Goal: Task Accomplishment & Management: Manage account settings

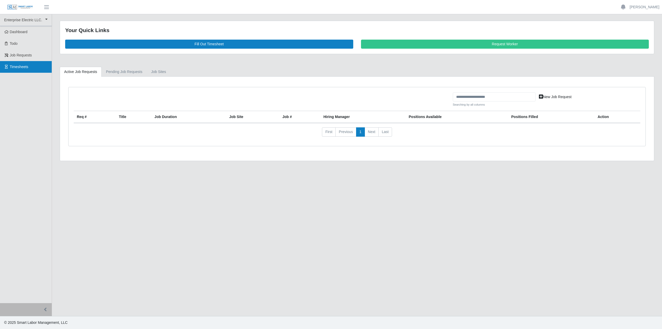
click at [17, 66] on span "Timesheets" at bounding box center [19, 67] width 19 height 4
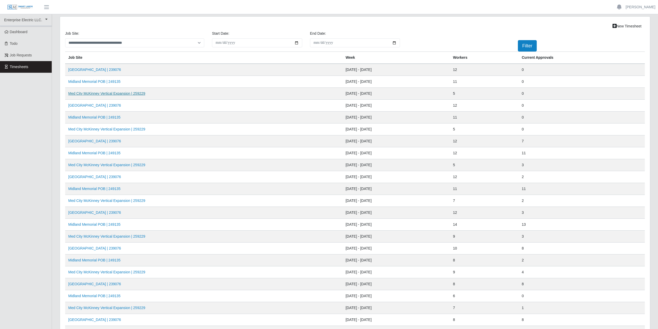
click at [91, 93] on link "Med City McKinney Vertical Expansion | 259229" at bounding box center [106, 93] width 77 height 4
click at [89, 129] on link "Med City McKinney Vertical Expansion | 259229" at bounding box center [106, 129] width 77 height 4
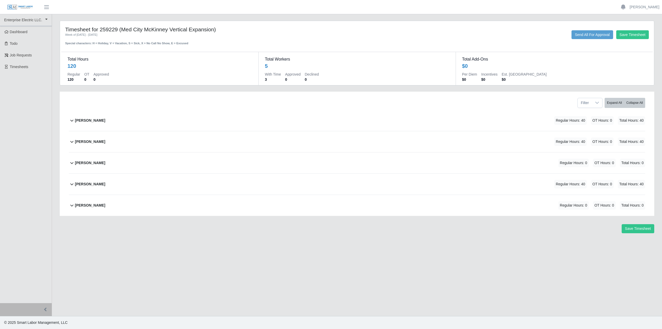
click at [71, 120] on icon at bounding box center [72, 120] width 6 height 6
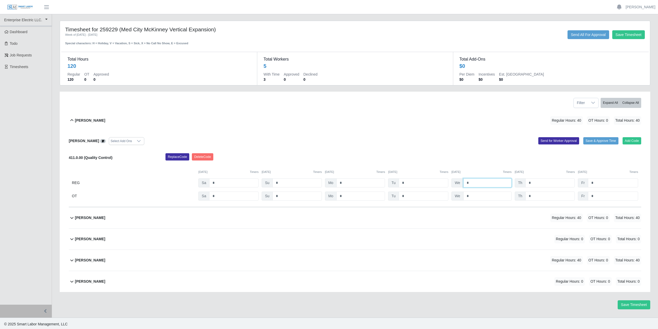
click at [477, 182] on input "*" at bounding box center [488, 182] width 48 height 9
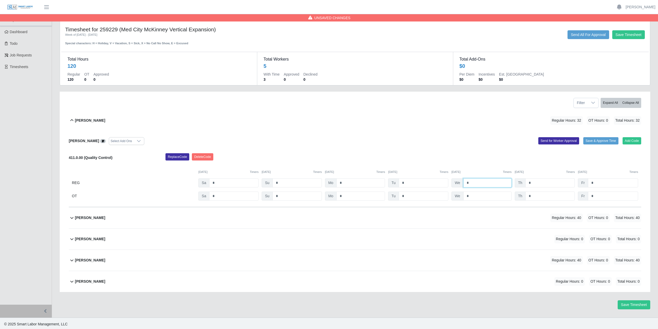
type input "*"
click at [538, 183] on input "*" at bounding box center [550, 182] width 49 height 9
type input "*"
click at [603, 183] on input "*" at bounding box center [613, 182] width 50 height 9
type input "*"
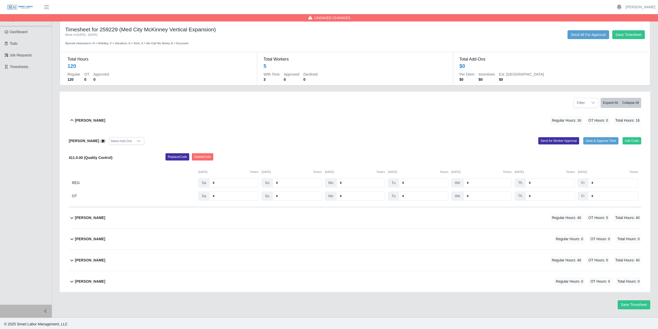
click at [485, 146] on div "Alliyah Soto Select Add Ons Add Code Save & Approve Time Send for Worker Approv…" at bounding box center [355, 169] width 573 height 76
click at [486, 144] on div "Alliyah Soto Select Add Ons Add Code Save & Approve Time Send for Worker Approv…" at bounding box center [355, 169] width 573 height 76
click at [416, 125] on div "Alliyah Soto Regular Hours: 16 OT Hours: 0 Total Hours: 16" at bounding box center [358, 120] width 566 height 21
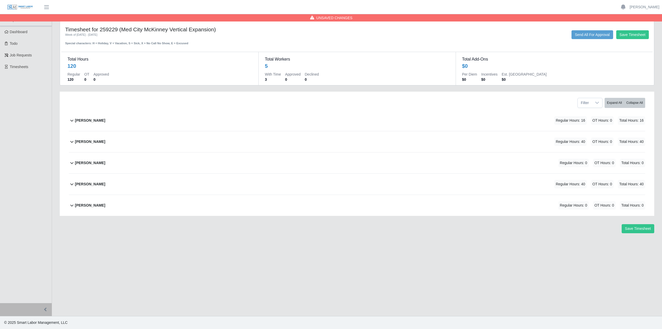
click at [226, 109] on div "Filter Expand All Collapse All" at bounding box center [357, 101] width 584 height 18
click at [401, 111] on div "Alliyah Soto Regular Hours: 16 OT Hours: 0 Total Hours: 16" at bounding box center [360, 120] width 570 height 21
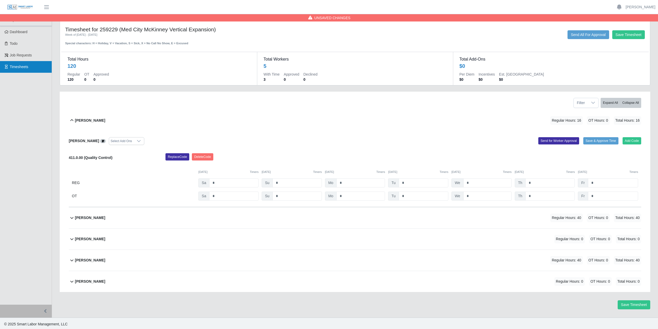
click at [23, 68] on span "Timesheets" at bounding box center [19, 67] width 19 height 4
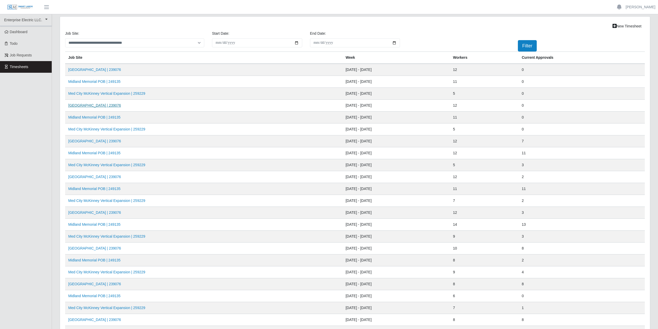
click at [99, 106] on link "[GEOGRAPHIC_DATA] | 239076" at bounding box center [94, 105] width 53 height 4
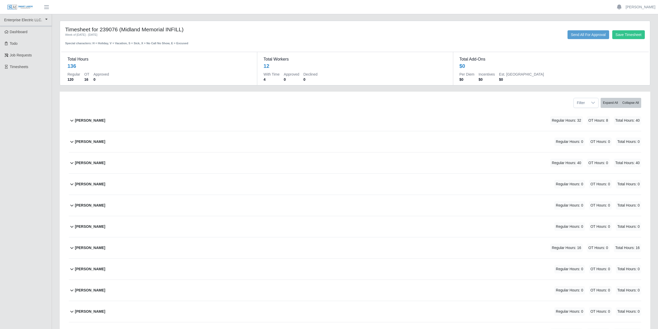
click at [67, 139] on div "Aiden Gavina Regular Hours: 32 OT Hours: 8 Total Hours: 40 Aiden Gavina Select …" at bounding box center [355, 237] width 580 height 254
click at [72, 140] on icon at bounding box center [72, 141] width 6 height 6
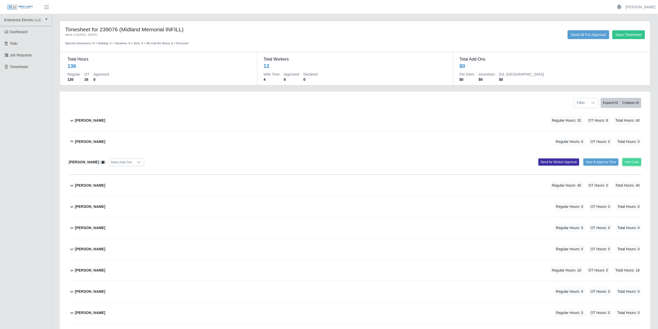
click at [633, 163] on button "Add Code" at bounding box center [632, 161] width 19 height 7
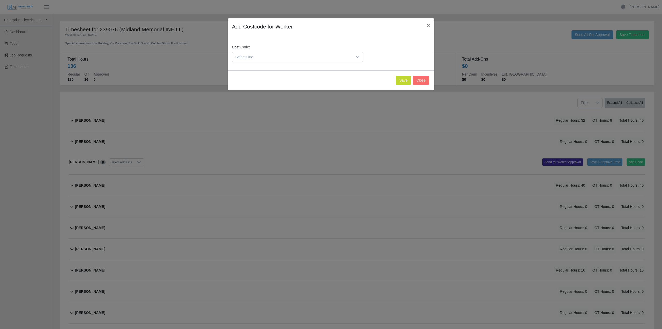
click at [361, 59] on div at bounding box center [358, 57] width 10 height 10
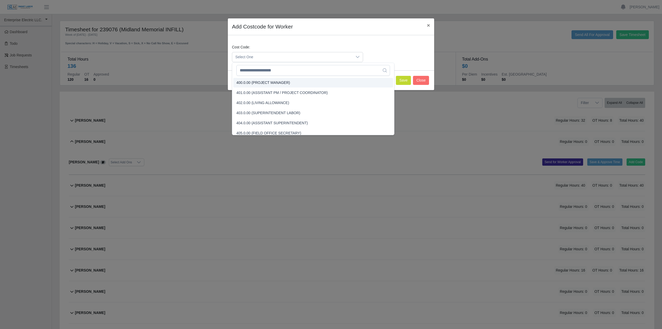
click at [264, 56] on span "Select One" at bounding box center [292, 57] width 120 height 10
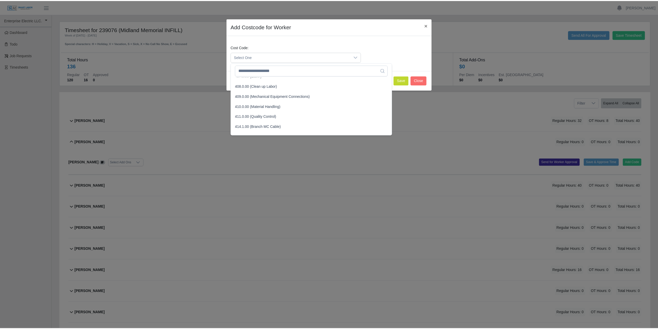
scroll to position [78, 0]
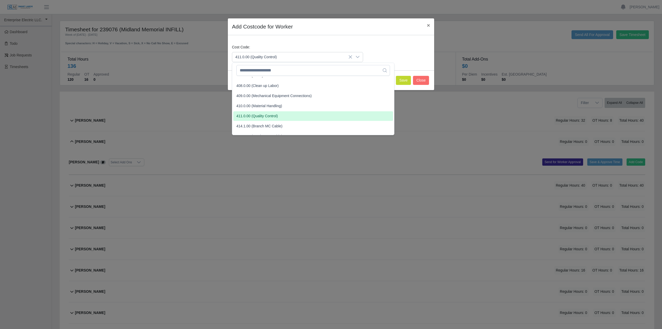
click at [262, 114] on span "411.0.00 (Quality Control)" at bounding box center [256, 115] width 41 height 5
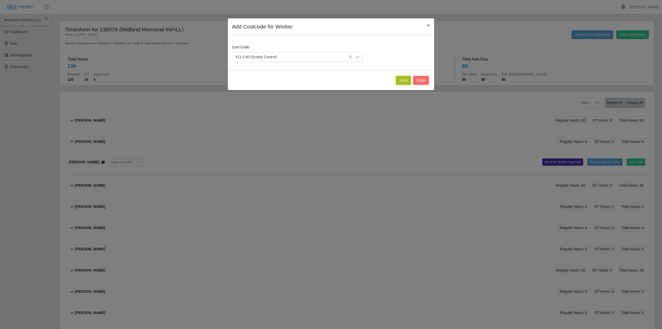
click at [405, 81] on button "Save" at bounding box center [403, 80] width 15 height 9
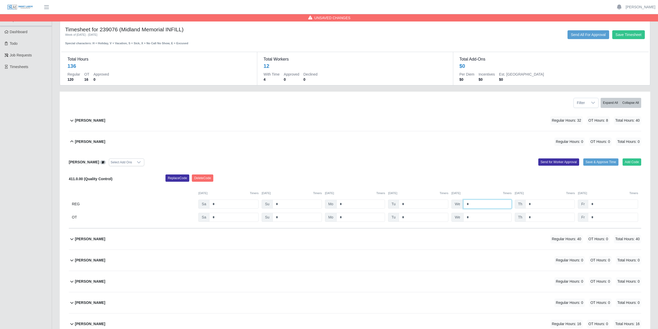
click at [480, 206] on input "*" at bounding box center [488, 203] width 48 height 9
type input "**"
click at [540, 205] on input "*" at bounding box center [550, 203] width 49 height 9
type input "*"
click at [599, 201] on input "*" at bounding box center [613, 203] width 50 height 9
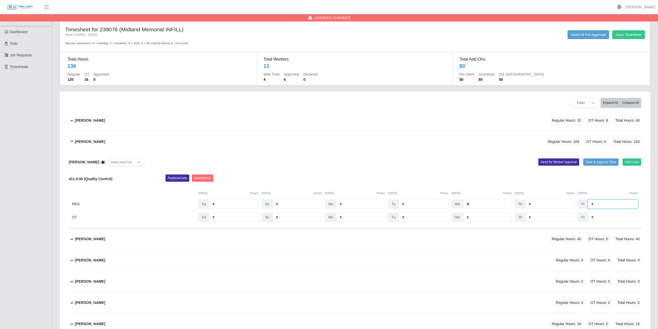
type input "*"
click at [483, 204] on input "**" at bounding box center [488, 203] width 48 height 9
type input "*"
drag, startPoint x: 449, startPoint y: 166, endPoint x: 447, endPoint y: 164, distance: 2.7
click at [449, 166] on div "Alliyah Soto Select Add Ons Add Code Save & Approve Time Send for Worker Approv…" at bounding box center [355, 190] width 573 height 76
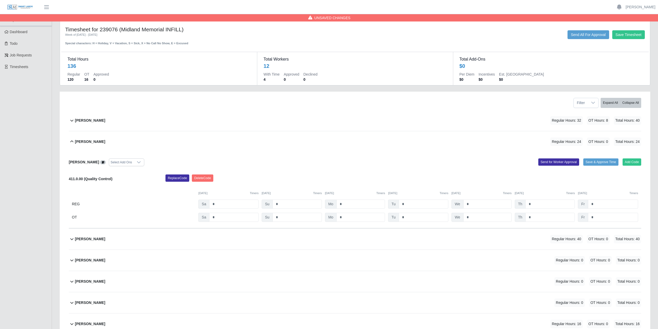
click at [359, 152] on div "Alliyah Soto Regular Hours: 24 OT Hours: 0 Total Hours: 24" at bounding box center [358, 141] width 566 height 21
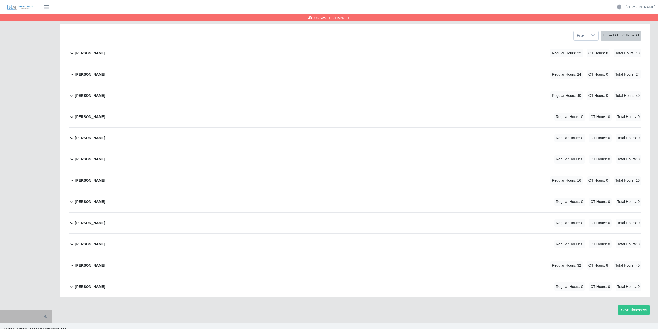
scroll to position [74, 0]
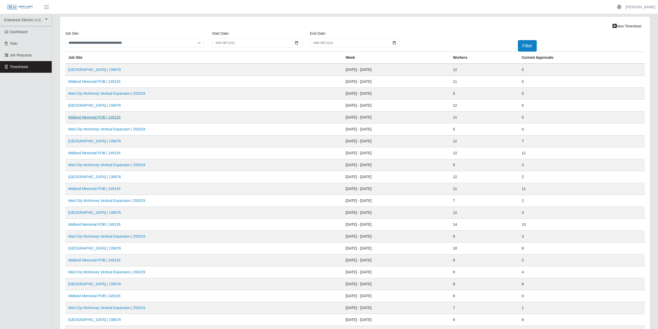
click at [87, 119] on link "Midland Memorial POB | 249135" at bounding box center [94, 117] width 52 height 4
click at [90, 118] on link "Midland Memorial POB | 249135" at bounding box center [94, 117] width 52 height 4
click at [98, 104] on link "Midland Memorial INFILL | 239076" at bounding box center [94, 105] width 53 height 4
click at [88, 105] on link "[GEOGRAPHIC_DATA] | 239076" at bounding box center [94, 105] width 53 height 4
click at [88, 117] on link "Midland Memorial POB | 249135" at bounding box center [94, 117] width 52 height 4
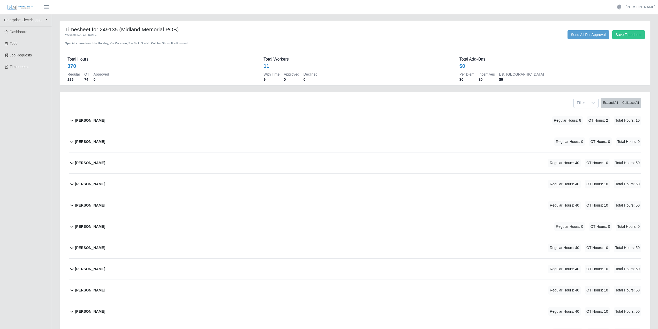
click at [72, 120] on icon at bounding box center [72, 120] width 6 height 6
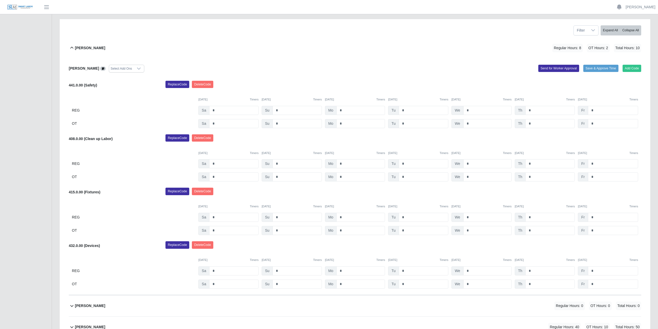
scroll to position [103, 0]
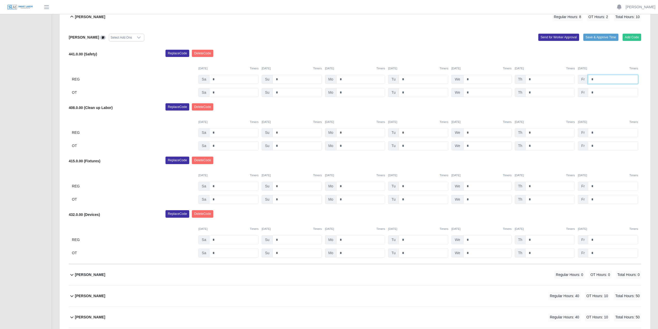
click at [599, 79] on input "*" at bounding box center [613, 79] width 50 height 9
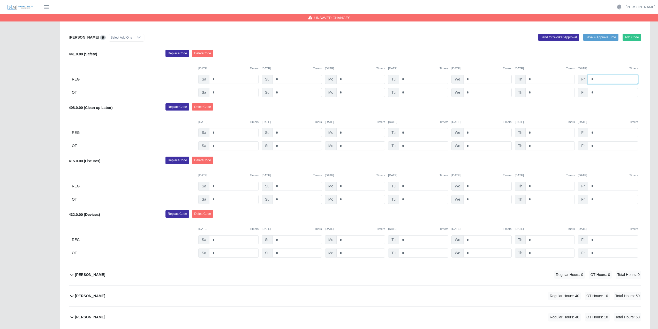
type input "*"
click at [599, 94] on input "*" at bounding box center [613, 92] width 50 height 9
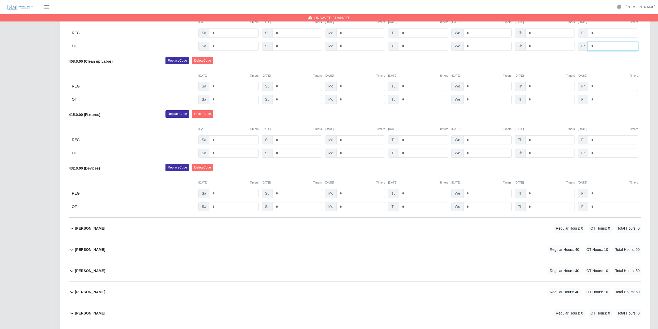
scroll to position [181, 0]
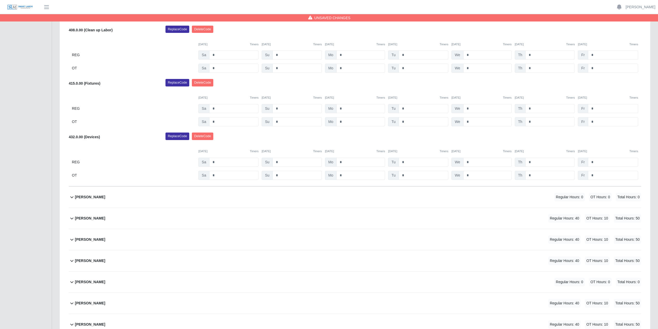
type input "*"
click at [601, 55] on input "*" at bounding box center [613, 54] width 50 height 9
type input "*"
click at [602, 68] on input "*" at bounding box center [613, 68] width 50 height 9
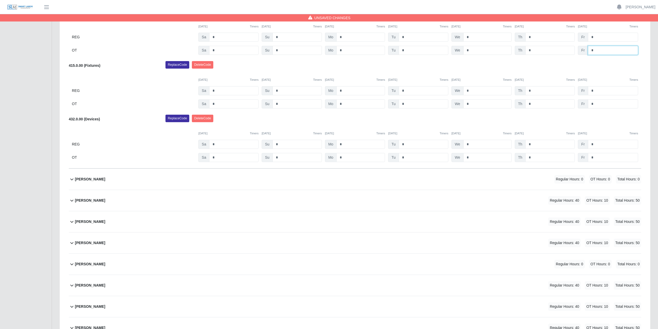
scroll to position [233, 0]
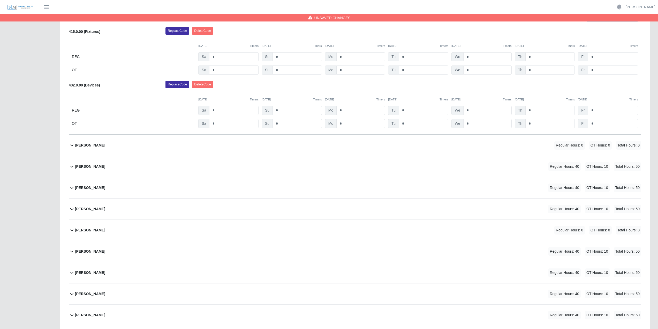
type input "*"
click at [600, 58] on input "*" at bounding box center [613, 56] width 50 height 9
type input "*"
click at [599, 71] on input "*" at bounding box center [613, 69] width 50 height 9
type input "*"
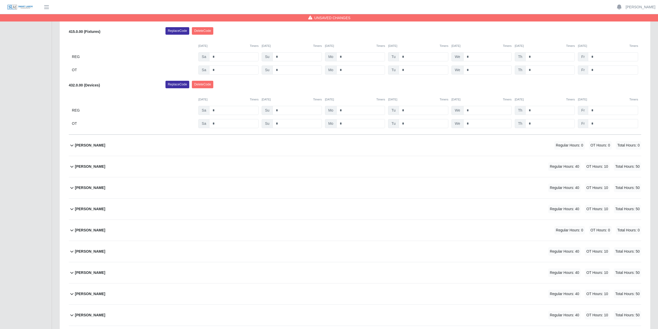
click at [607, 88] on div "Replace Code Delete Code" at bounding box center [404, 86] width 484 height 10
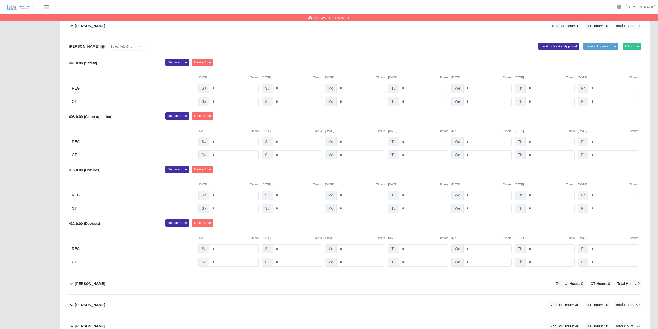
scroll to position [26, 0]
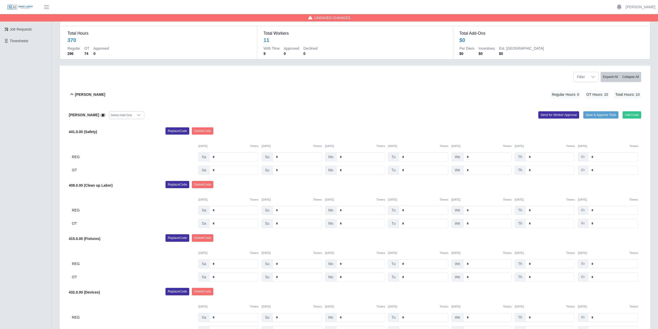
click at [457, 94] on div "Aiden Gavina Regular Hours: 0 OT Hours: 10 Total Hours: 10" at bounding box center [358, 94] width 566 height 21
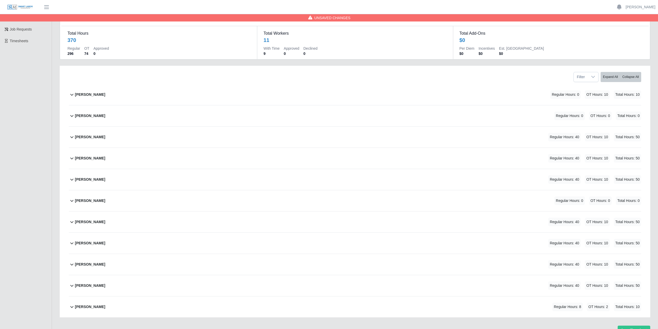
scroll to position [53, 0]
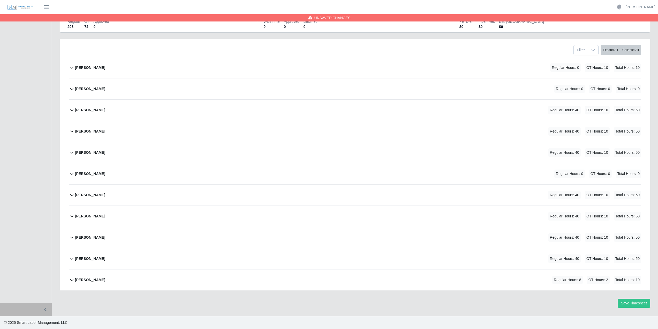
click at [71, 280] on icon at bounding box center [71, 280] width 3 height 2
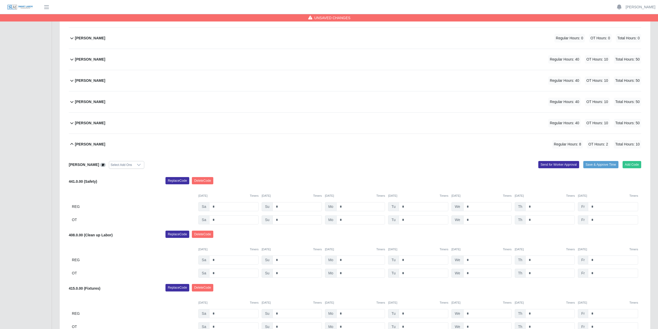
scroll to position [236, 0]
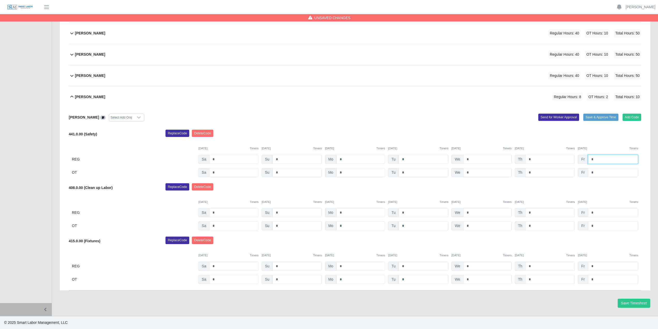
click at [595, 159] on input "*" at bounding box center [613, 159] width 50 height 9
type input "*"
click at [599, 174] on input "*" at bounding box center [613, 172] width 50 height 9
type input "*"
click at [603, 213] on input "*" at bounding box center [613, 212] width 50 height 9
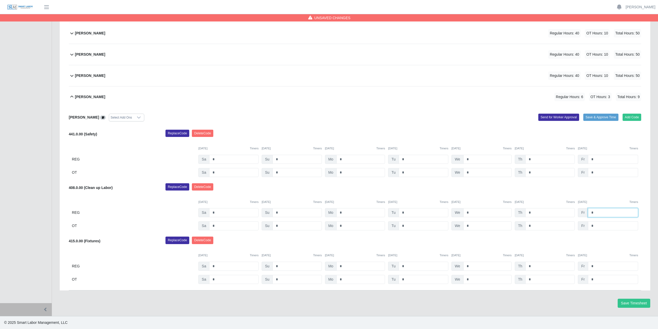
type input "*"
click at [598, 226] on input "*" at bounding box center [613, 225] width 50 height 9
type input "*"
click at [599, 268] on input "*" at bounding box center [613, 266] width 50 height 9
type input "*"
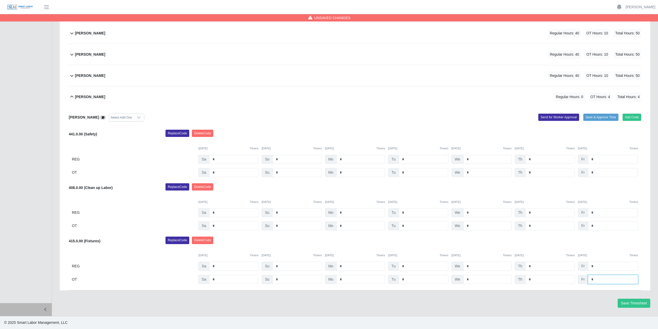
click at [600, 282] on input "*" at bounding box center [613, 279] width 50 height 9
type input "*"
click at [599, 242] on div "Replace Code Delete Code" at bounding box center [404, 241] width 484 height 10
click at [225, 105] on div "Reynaldo Garcia Regular Hours: 0 OT Hours: 10 Total Hours: 10" at bounding box center [358, 96] width 566 height 21
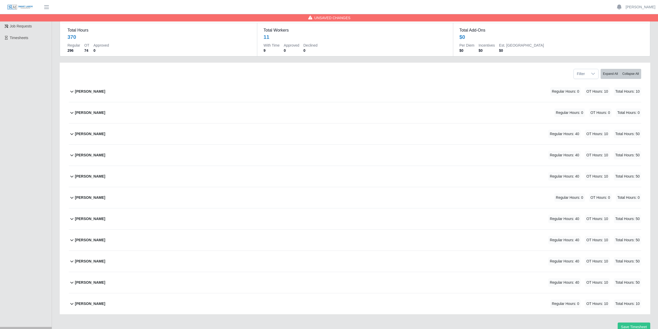
scroll to position [0, 0]
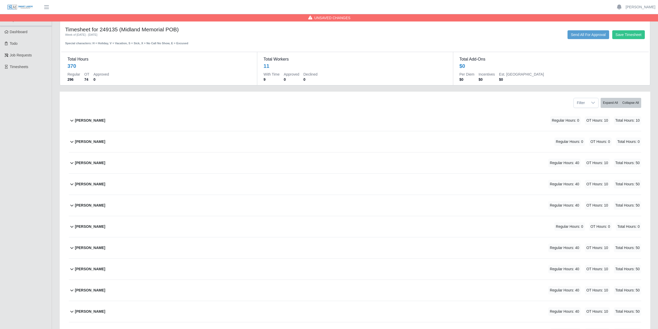
click at [177, 101] on div "Filter Expand All Collapse All" at bounding box center [355, 101] width 580 height 18
click at [16, 65] on span "Timesheets" at bounding box center [19, 67] width 19 height 4
click at [585, 33] on button "Send All For Approval" at bounding box center [589, 34] width 42 height 9
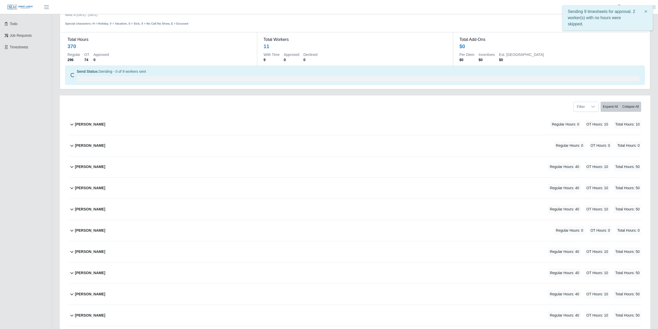
scroll to position [76, 0]
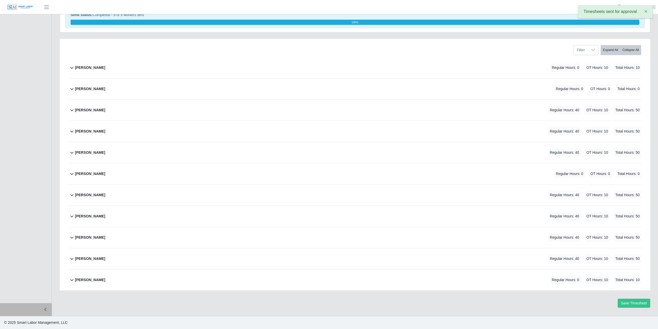
drag, startPoint x: 72, startPoint y: 68, endPoint x: 76, endPoint y: 69, distance: 3.5
click at [72, 68] on icon at bounding box center [72, 67] width 6 height 6
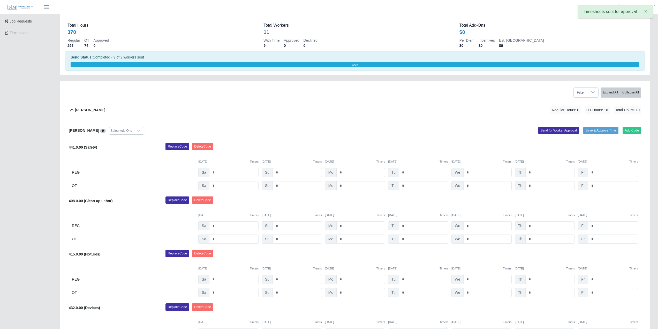
scroll to position [28, 0]
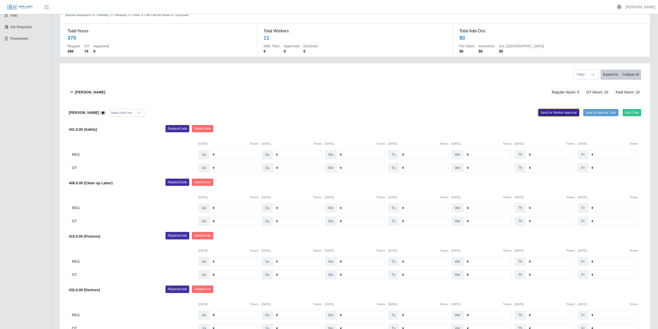
click at [552, 112] on button "Send for Worker Approval" at bounding box center [559, 112] width 41 height 7
click at [72, 91] on icon at bounding box center [72, 92] width 6 height 6
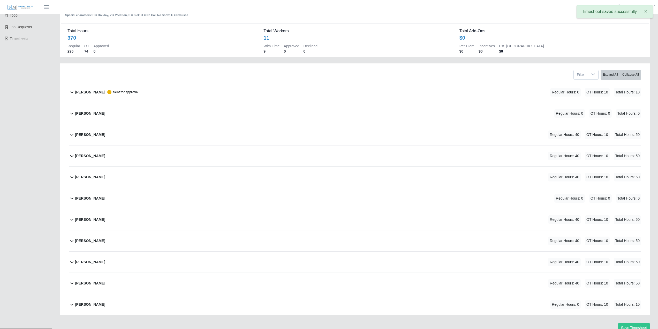
click at [73, 115] on icon at bounding box center [72, 113] width 6 height 6
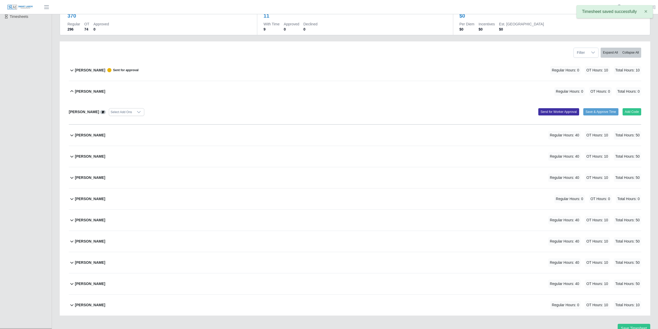
scroll to position [51, 0]
click at [548, 111] on button "Send for Worker Approval" at bounding box center [559, 111] width 41 height 7
click at [71, 93] on icon at bounding box center [72, 91] width 6 height 6
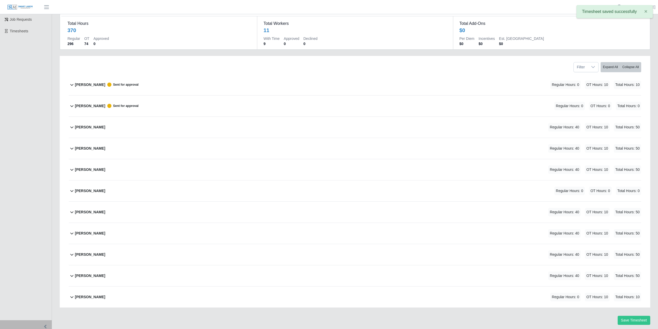
scroll to position [28, 0]
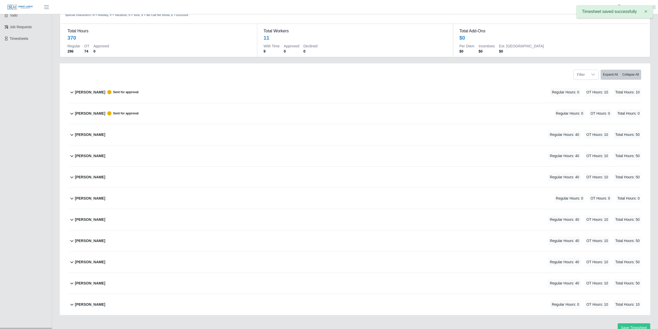
click at [72, 134] on icon at bounding box center [72, 134] width 6 height 6
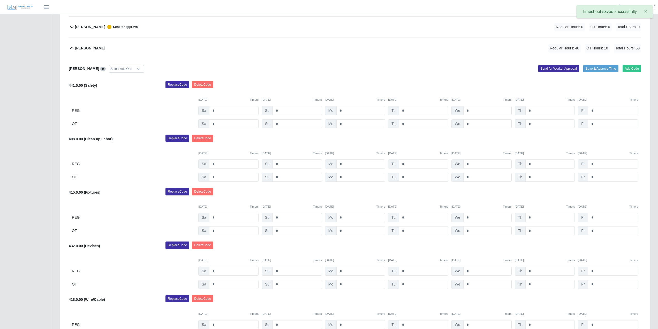
scroll to position [111, 0]
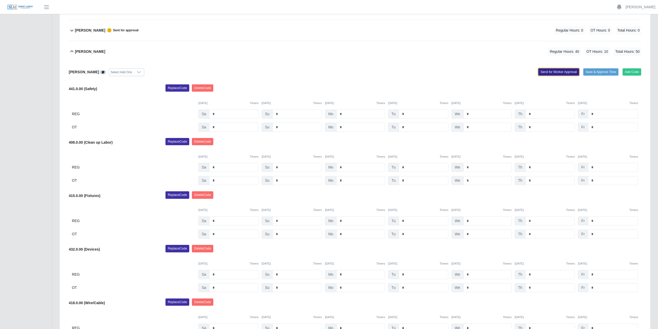
click at [557, 72] on button "Send for Worker Approval" at bounding box center [559, 71] width 41 height 7
click at [70, 50] on icon at bounding box center [72, 51] width 6 height 6
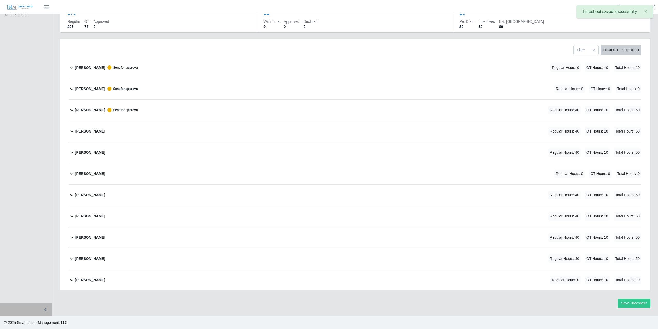
scroll to position [53, 0]
click at [71, 131] on icon at bounding box center [71, 132] width 3 height 2
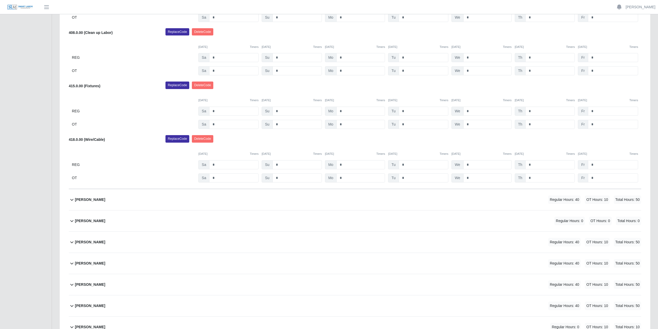
scroll to position [134, 0]
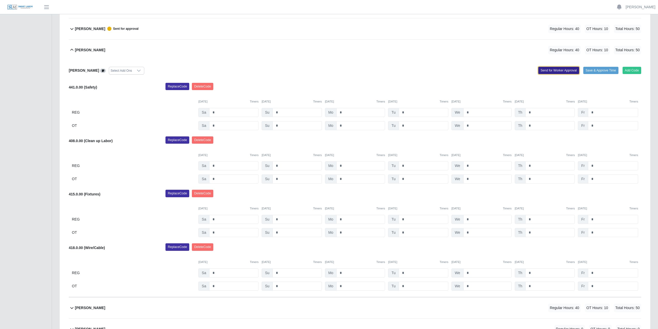
click at [552, 69] on button "Send for Worker Approval" at bounding box center [559, 70] width 41 height 7
click at [71, 50] on icon at bounding box center [72, 50] width 6 height 6
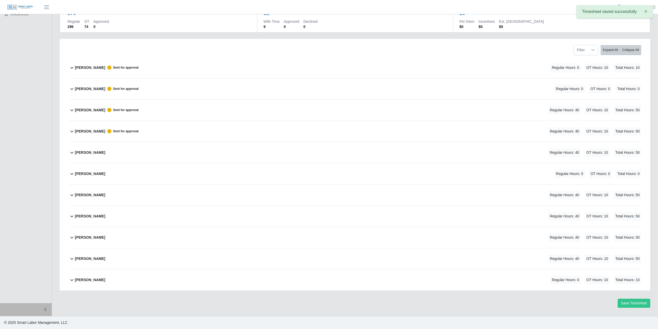
scroll to position [53, 0]
click at [73, 151] on icon at bounding box center [72, 152] width 6 height 6
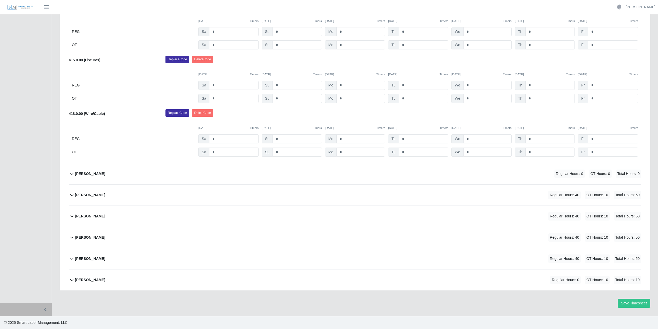
scroll to position [31, 0]
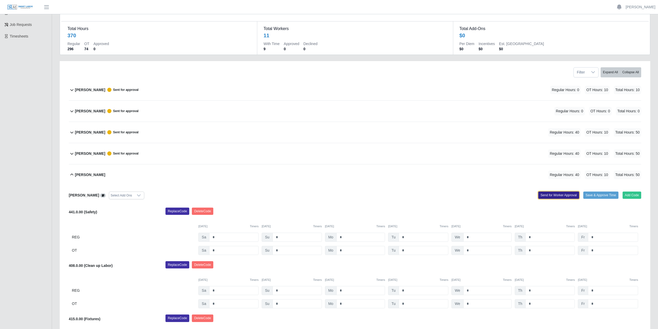
click at [546, 194] on button "Send for Worker Approval" at bounding box center [559, 194] width 41 height 7
click at [70, 175] on icon at bounding box center [72, 174] width 6 height 6
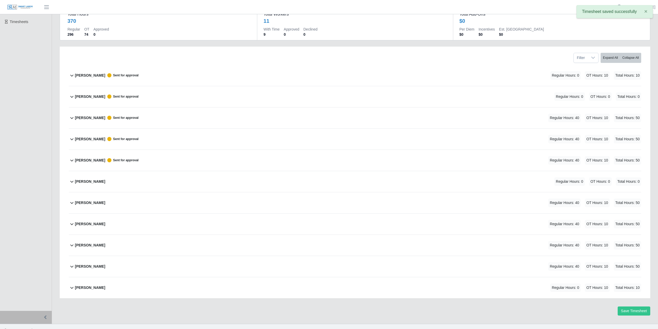
scroll to position [53, 0]
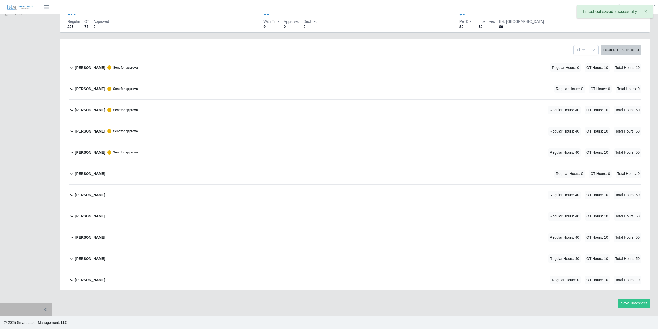
click at [71, 173] on icon at bounding box center [72, 173] width 6 height 6
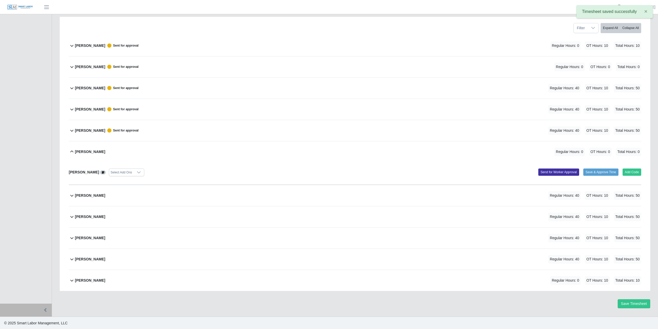
scroll to position [75, 0]
click at [558, 170] on button "Send for Worker Approval" at bounding box center [559, 171] width 41 height 7
click at [70, 150] on icon at bounding box center [72, 151] width 6 height 6
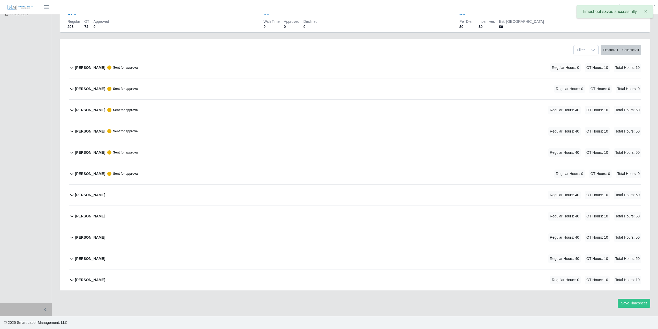
scroll to position [53, 0]
click at [71, 196] on icon at bounding box center [72, 195] width 6 height 6
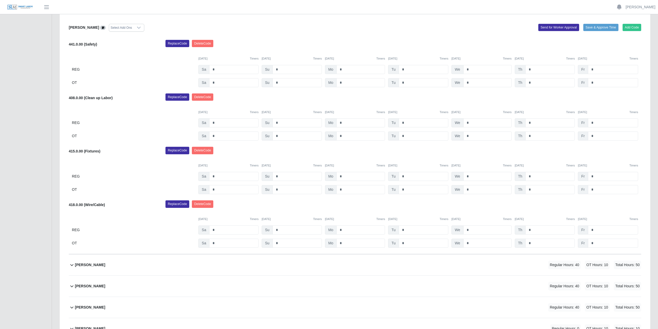
scroll to position [56, 0]
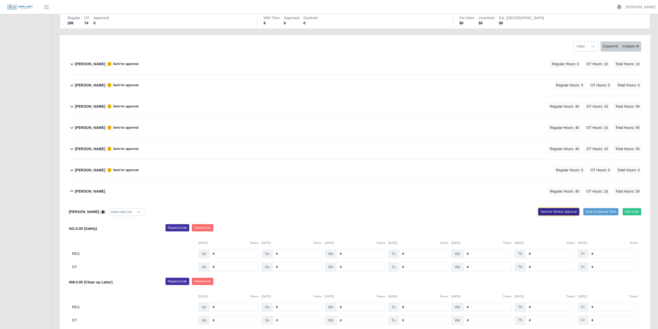
click at [558, 212] on button "Send for Worker Approval" at bounding box center [559, 211] width 41 height 7
click at [71, 190] on icon at bounding box center [72, 191] width 6 height 6
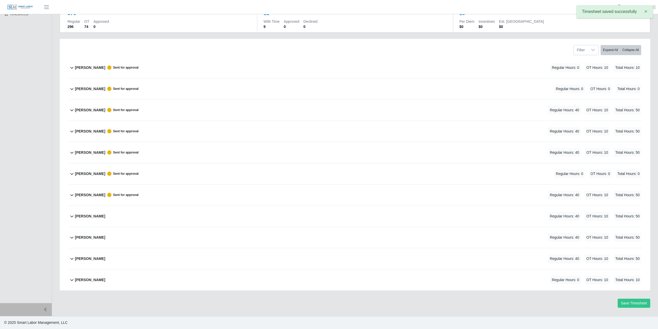
scroll to position [53, 0]
click at [70, 216] on icon at bounding box center [72, 216] width 6 height 6
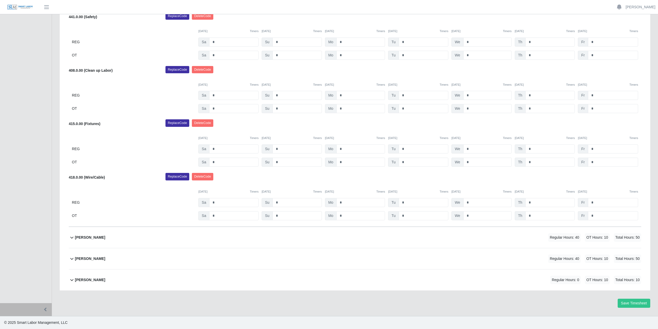
scroll to position [160, 0]
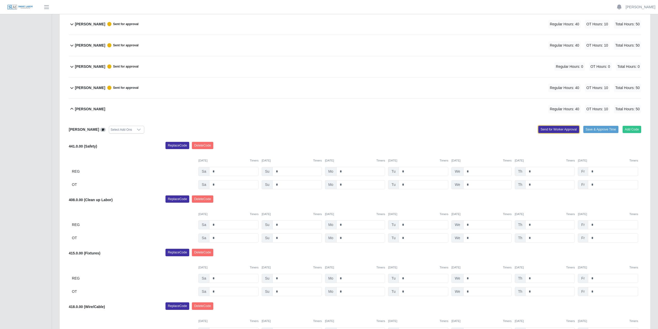
drag, startPoint x: 549, startPoint y: 128, endPoint x: 410, endPoint y: 149, distance: 140.1
click at [549, 128] on button "Send for Worker Approval" at bounding box center [559, 129] width 41 height 7
click at [72, 108] on icon at bounding box center [71, 109] width 3 height 2
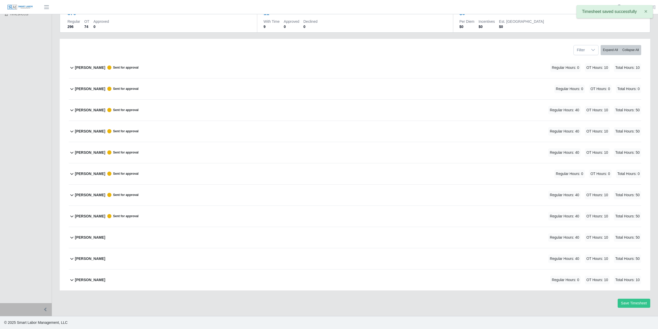
scroll to position [53, 0]
click at [72, 237] on icon at bounding box center [72, 237] width 6 height 6
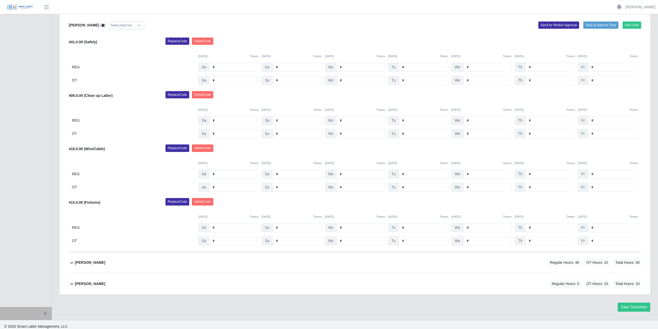
scroll to position [289, 0]
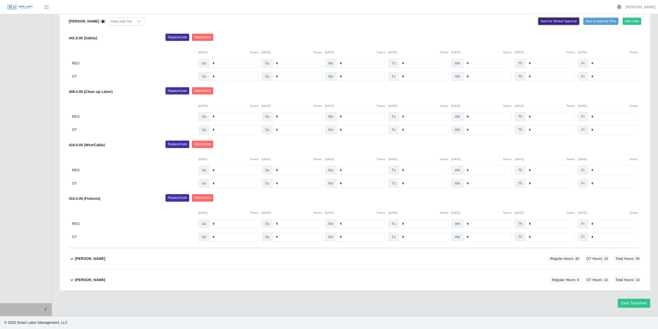
click at [549, 19] on button "Send for Worker Approval" at bounding box center [559, 21] width 41 height 7
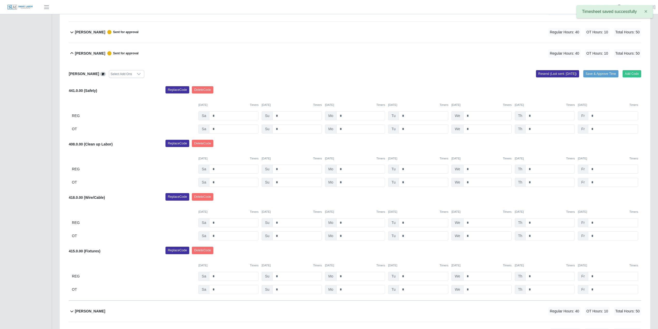
scroll to position [160, 0]
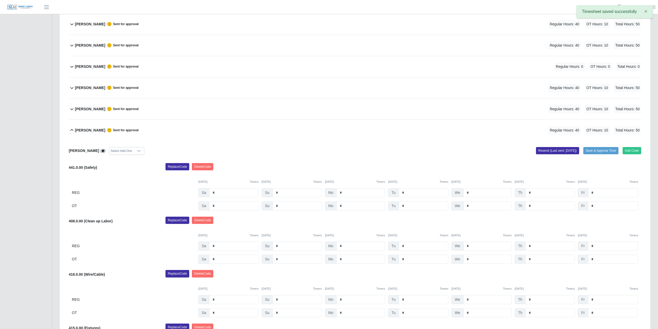
click at [70, 130] on icon at bounding box center [72, 130] width 6 height 6
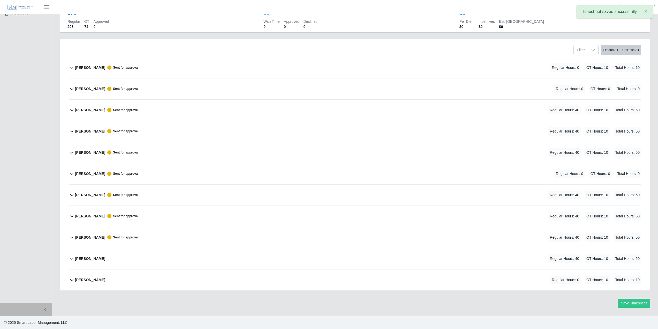
scroll to position [53, 0]
click at [72, 259] on icon at bounding box center [71, 259] width 3 height 2
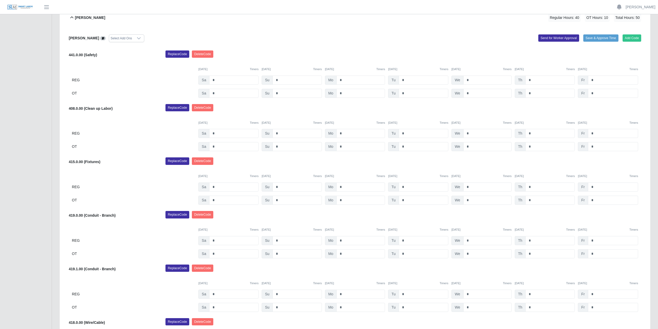
scroll to position [215, 0]
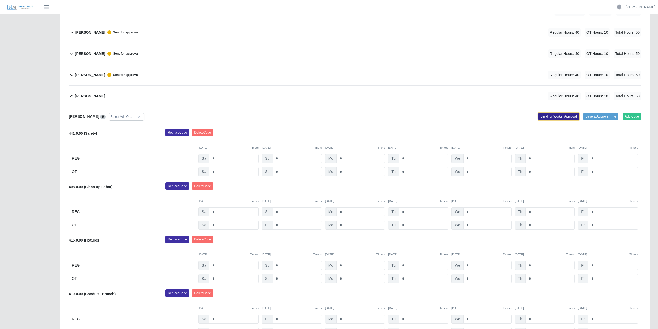
click at [555, 115] on button "Send for Worker Approval" at bounding box center [559, 116] width 41 height 7
click at [72, 95] on icon at bounding box center [71, 96] width 3 height 2
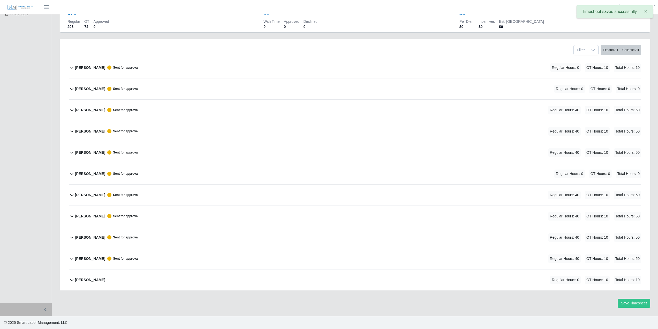
scroll to position [53, 0]
click at [72, 280] on icon at bounding box center [72, 280] width 6 height 6
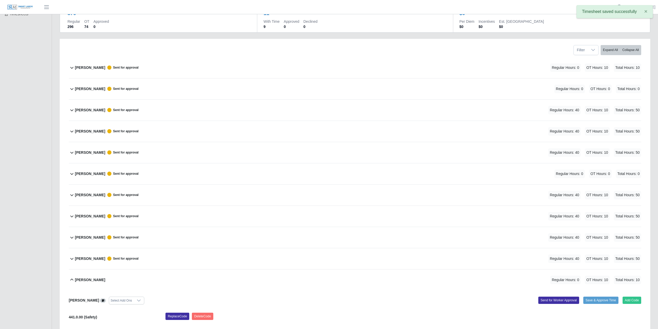
scroll to position [236, 0]
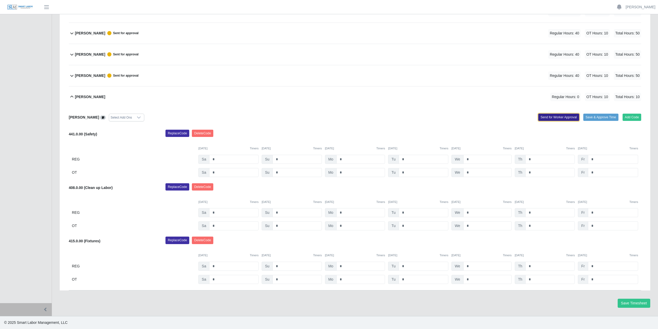
click at [564, 116] on button "Send for Worker Approval" at bounding box center [559, 117] width 41 height 7
click at [69, 96] on icon at bounding box center [72, 97] width 6 height 6
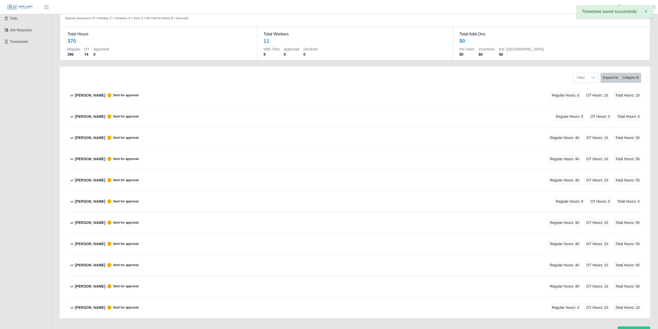
scroll to position [0, 0]
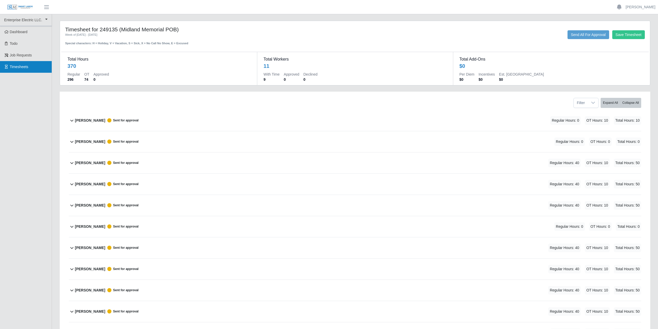
click at [15, 65] on span "Timesheets" at bounding box center [19, 67] width 19 height 4
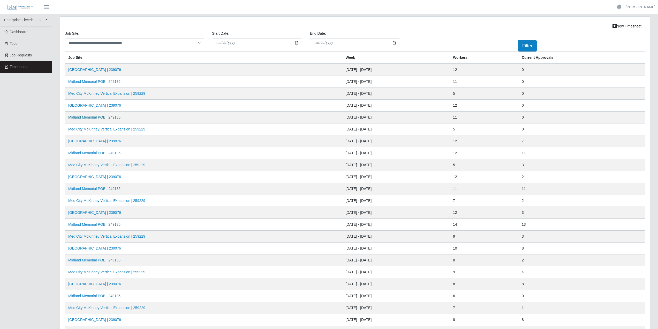
click at [98, 117] on link "Midland Memorial POB | 249135" at bounding box center [94, 117] width 52 height 4
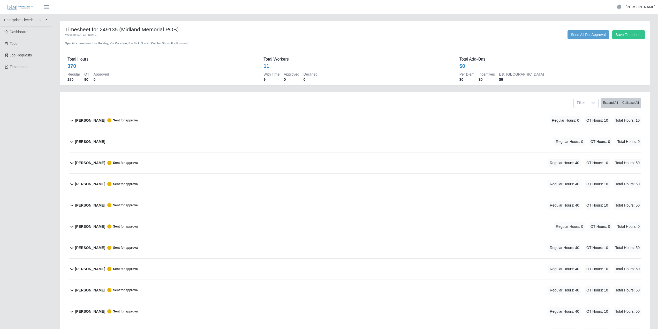
click at [641, 6] on link "[PERSON_NAME]" at bounding box center [641, 6] width 30 height 5
click at [629, 38] on link "Logout" at bounding box center [634, 36] width 47 height 11
